Goal: Task Accomplishment & Management: Use online tool/utility

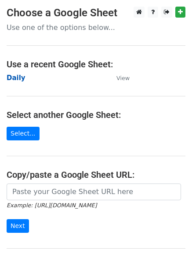
click at [13, 77] on strong "Daily" at bounding box center [16, 78] width 19 height 8
click at [17, 78] on strong "Daily" at bounding box center [16, 78] width 19 height 8
click at [15, 76] on strong "Daily" at bounding box center [16, 78] width 19 height 8
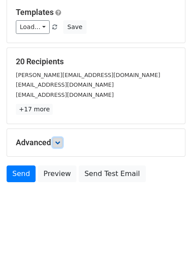
click at [59, 145] on link at bounding box center [58, 143] width 10 height 10
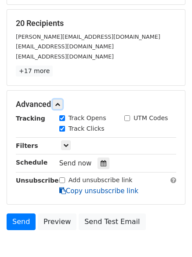
scroll to position [164, 0]
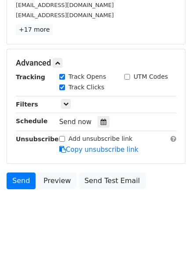
drag, startPoint x: 100, startPoint y: 121, endPoint x: 90, endPoint y: 120, distance: 10.1
click at [101, 120] on icon at bounding box center [104, 122] width 6 height 6
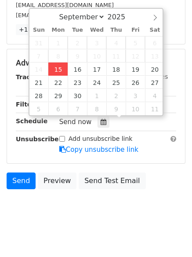
type input "2025-09-15 12:00"
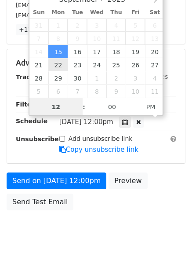
scroll to position [0, 0]
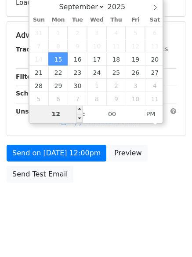
type input "4"
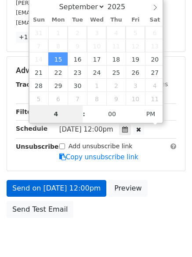
scroll to position [164, 0]
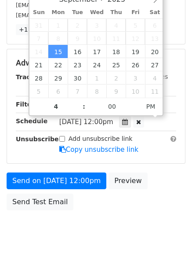
type input "2025-09-15 16:00"
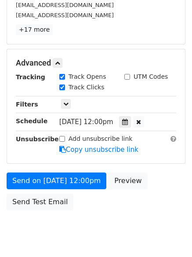
click at [86, 250] on html "New Campaign Daily emails left: 50 Google Sheet: Daily Variables Copy/paste... …" at bounding box center [96, 60] width 192 height 449
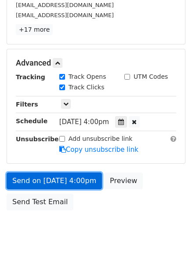
click at [57, 173] on link "Send on Sep 15 at 4:00pm" at bounding box center [54, 180] width 95 height 17
click at [60, 173] on link "Send on Sep 15 at 4:00pm" at bounding box center [54, 180] width 95 height 17
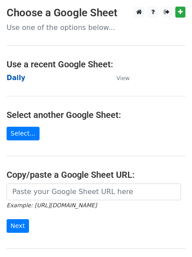
click at [11, 78] on strong "Daily" at bounding box center [16, 78] width 19 height 8
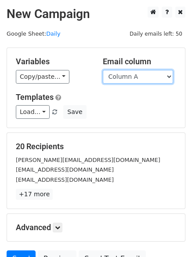
click at [123, 82] on select "Column A Column B Column C Column D Column E Column F" at bounding box center [138, 77] width 70 height 14
select select "Column B"
click at [103, 70] on select "Column A Column B Column C Column D Column E Column F" at bounding box center [138, 77] width 70 height 14
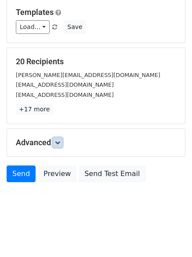
click at [57, 142] on icon at bounding box center [57, 142] width 5 height 5
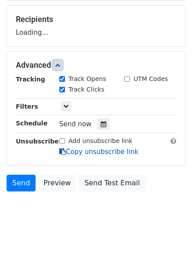
scroll to position [128, 0]
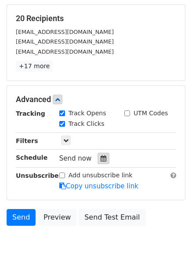
click at [99, 163] on div at bounding box center [104, 157] width 12 height 11
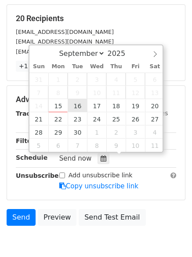
type input "2025-09-16 12:00"
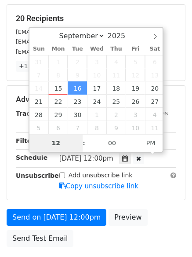
type input "5"
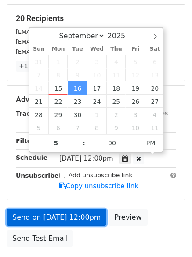
type input "2025-09-16 17:00"
click at [28, 214] on link "Send on Sep 16 at 12:00pm" at bounding box center [57, 217] width 100 height 17
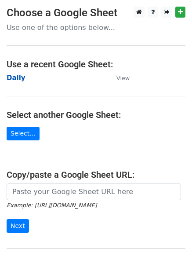
click at [14, 78] on strong "Daily" at bounding box center [16, 78] width 19 height 8
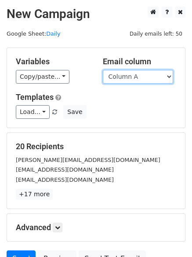
click at [155, 80] on select "Column A Column B Column C Column D Column E Column F" at bounding box center [138, 77] width 70 height 14
select select "Column C"
click at [103, 70] on select "Column A Column B Column C Column D Column E Column F" at bounding box center [138, 77] width 70 height 14
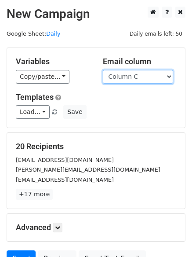
click at [129, 81] on select "Column A Column B Column C Column D Column E Column F" at bounding box center [138, 77] width 70 height 14
click at [103, 70] on select "Column A Column B Column C Column D Column E Column F" at bounding box center [138, 77] width 70 height 14
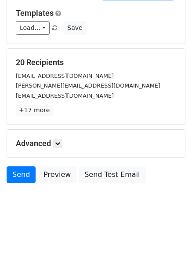
scroll to position [85, 0]
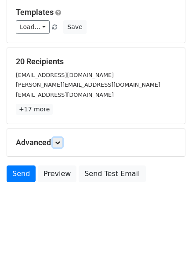
drag, startPoint x: 61, startPoint y: 142, endPoint x: 80, endPoint y: 161, distance: 26.7
click at [60, 142] on icon at bounding box center [57, 142] width 5 height 5
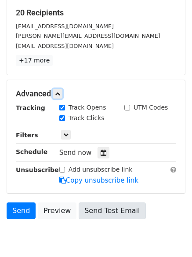
scroll to position [167, 0]
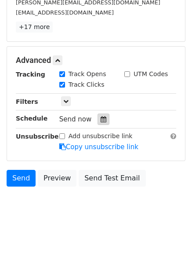
click at [101, 118] on icon at bounding box center [104, 119] width 6 height 6
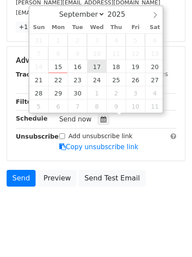
type input "2025-09-17 12:00"
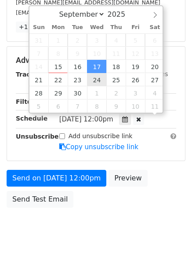
scroll to position [0, 0]
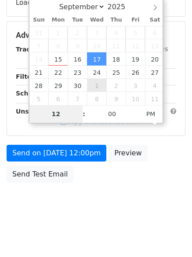
type input "6"
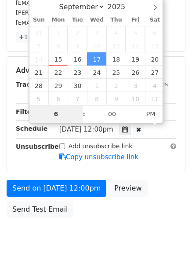
scroll to position [167, 0]
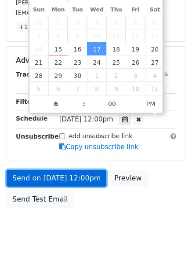
type input "2025-09-17 18:00"
click at [58, 178] on link "Send on Sep 17 at 12:00pm" at bounding box center [57, 178] width 100 height 17
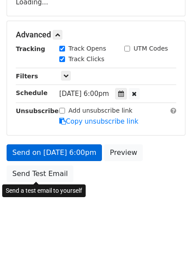
scroll to position [157, 0]
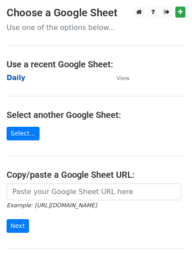
click at [18, 75] on strong "Daily" at bounding box center [16, 78] width 19 height 8
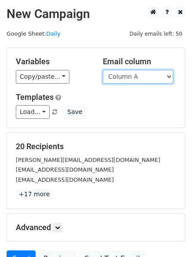
click at [134, 79] on select "Column A Column B Column C Column D Column E Column F" at bounding box center [138, 77] width 70 height 14
select select "Column D"
click at [103, 70] on select "Column A Column B Column C Column D Column E Column F" at bounding box center [138, 77] width 70 height 14
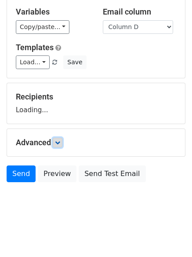
click at [58, 144] on icon at bounding box center [57, 142] width 5 height 5
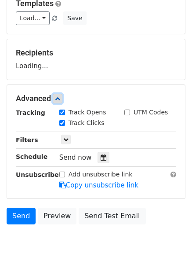
scroll to position [135, 0]
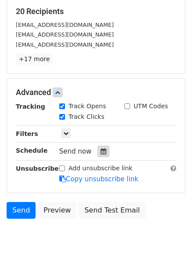
click at [101, 149] on icon at bounding box center [104, 151] width 6 height 6
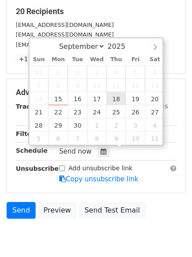
type input "2025-09-18 12:00"
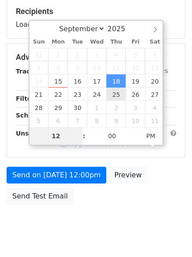
type input "7"
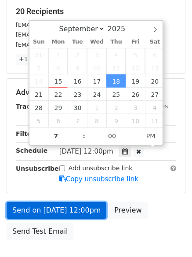
type input "2025-09-18 19:00"
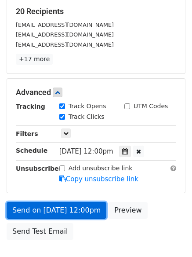
click at [62, 211] on link "Send on Sep 18 at 12:00pm" at bounding box center [57, 210] width 100 height 17
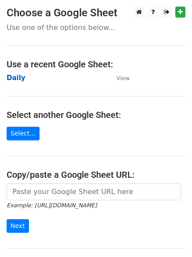
click at [9, 75] on strong "Daily" at bounding box center [16, 78] width 19 height 8
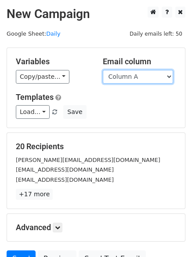
click at [138, 79] on select "Column A Column B Column C Column D Column E Column F" at bounding box center [138, 77] width 70 height 14
select select "Column E"
click at [103, 70] on select "Column A Column B Column C Column D Column E Column F" at bounding box center [138, 77] width 70 height 14
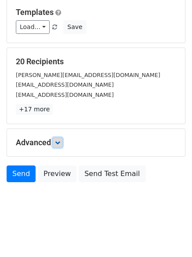
click at [60, 142] on icon at bounding box center [57, 142] width 5 height 5
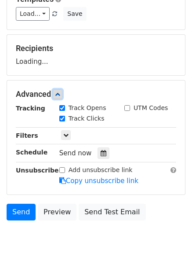
scroll to position [135, 0]
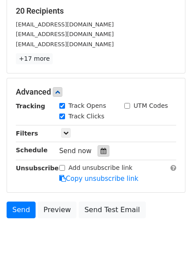
click at [101, 153] on icon at bounding box center [104, 151] width 6 height 6
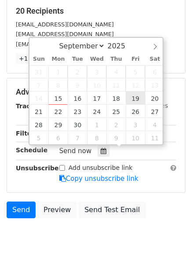
type input "2025-09-19 12:00"
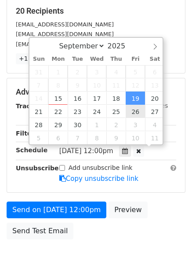
drag, startPoint x: 139, startPoint y: 93, endPoint x: 137, endPoint y: 98, distance: 5.3
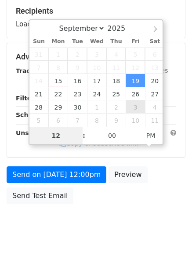
type input "8"
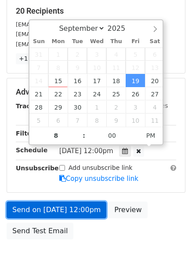
type input "2025-09-19 20:00"
click at [61, 212] on link "Send on Sep 19 at 12:00pm" at bounding box center [57, 209] width 100 height 17
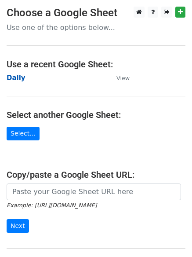
click at [16, 76] on strong "Daily" at bounding box center [16, 78] width 19 height 8
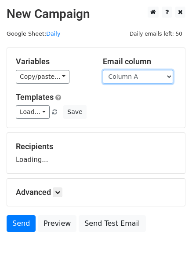
click at [153, 76] on select "Column A Column B Column C Column D Column E Column F" at bounding box center [138, 77] width 70 height 14
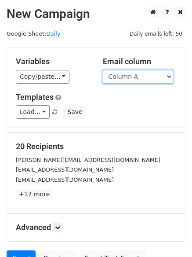
select select "Column F"
click at [103, 70] on select "Column A Column B Column C Column D Column E Column F" at bounding box center [138, 77] width 70 height 14
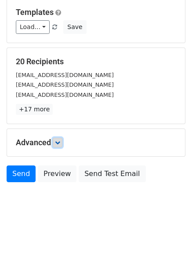
click at [58, 143] on icon at bounding box center [57, 142] width 5 height 5
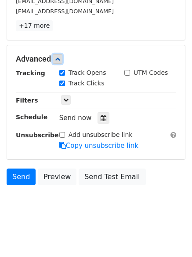
scroll to position [170, 0]
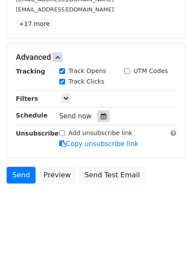
click at [104, 116] on div at bounding box center [104, 115] width 12 height 11
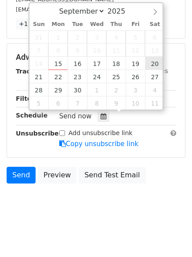
type input "[DATE] 12:00"
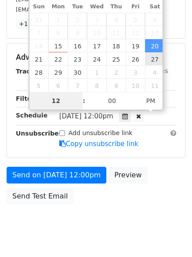
type input "9"
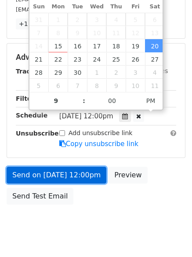
type input "[DATE] 21:00"
click at [60, 174] on link "Send on [DATE] 12:00pm" at bounding box center [57, 175] width 100 height 17
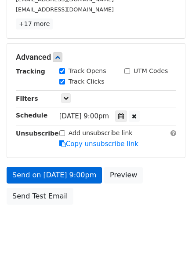
scroll to position [157, 0]
